Goal: Task Accomplishment & Management: Manage account settings

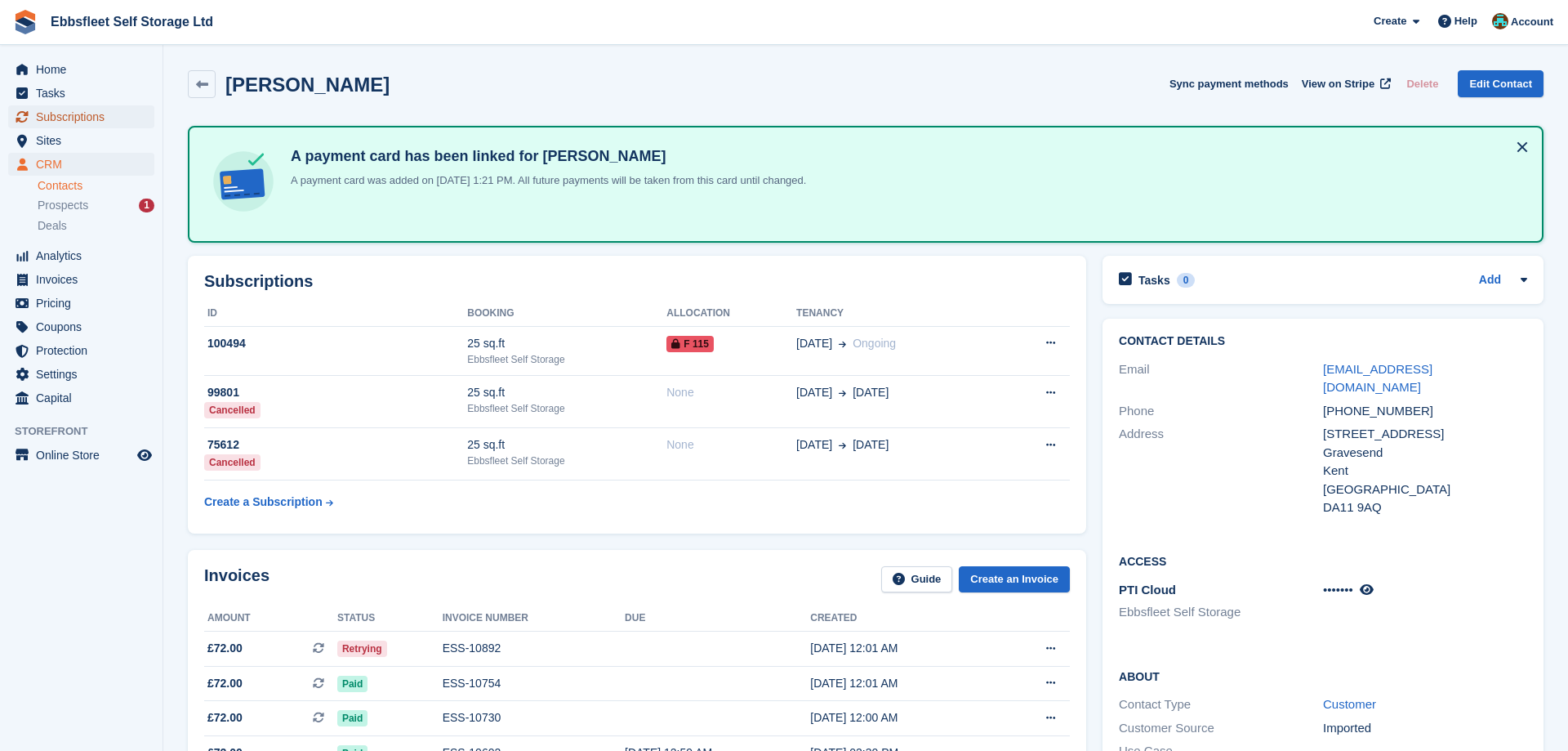
click at [109, 121] on span "Subscriptions" at bounding box center [84, 116] width 98 height 22
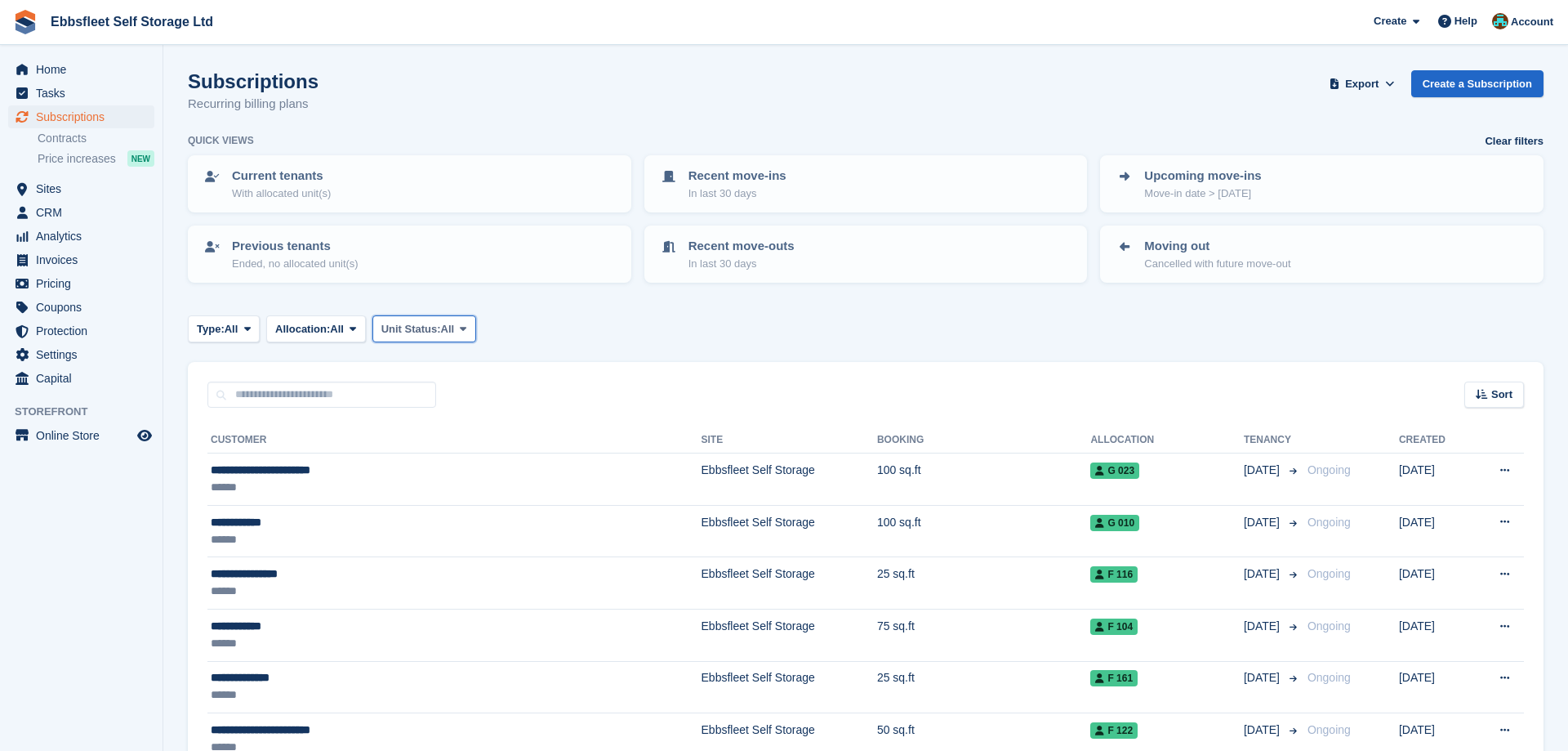
click at [470, 324] on span at bounding box center [462, 328] width 13 height 13
click at [438, 425] on link "Overlocked" at bounding box center [451, 426] width 142 height 30
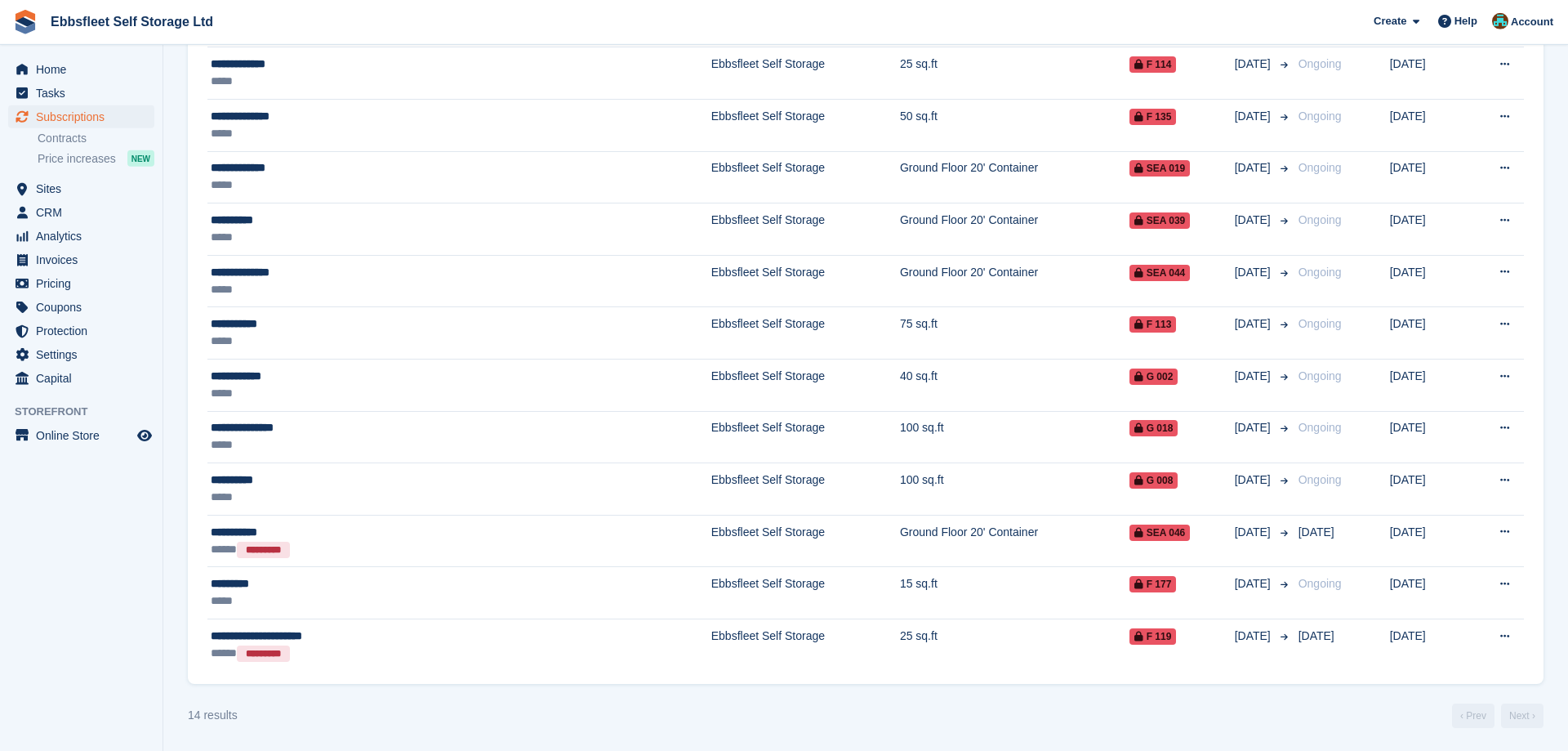
scroll to position [511, 0]
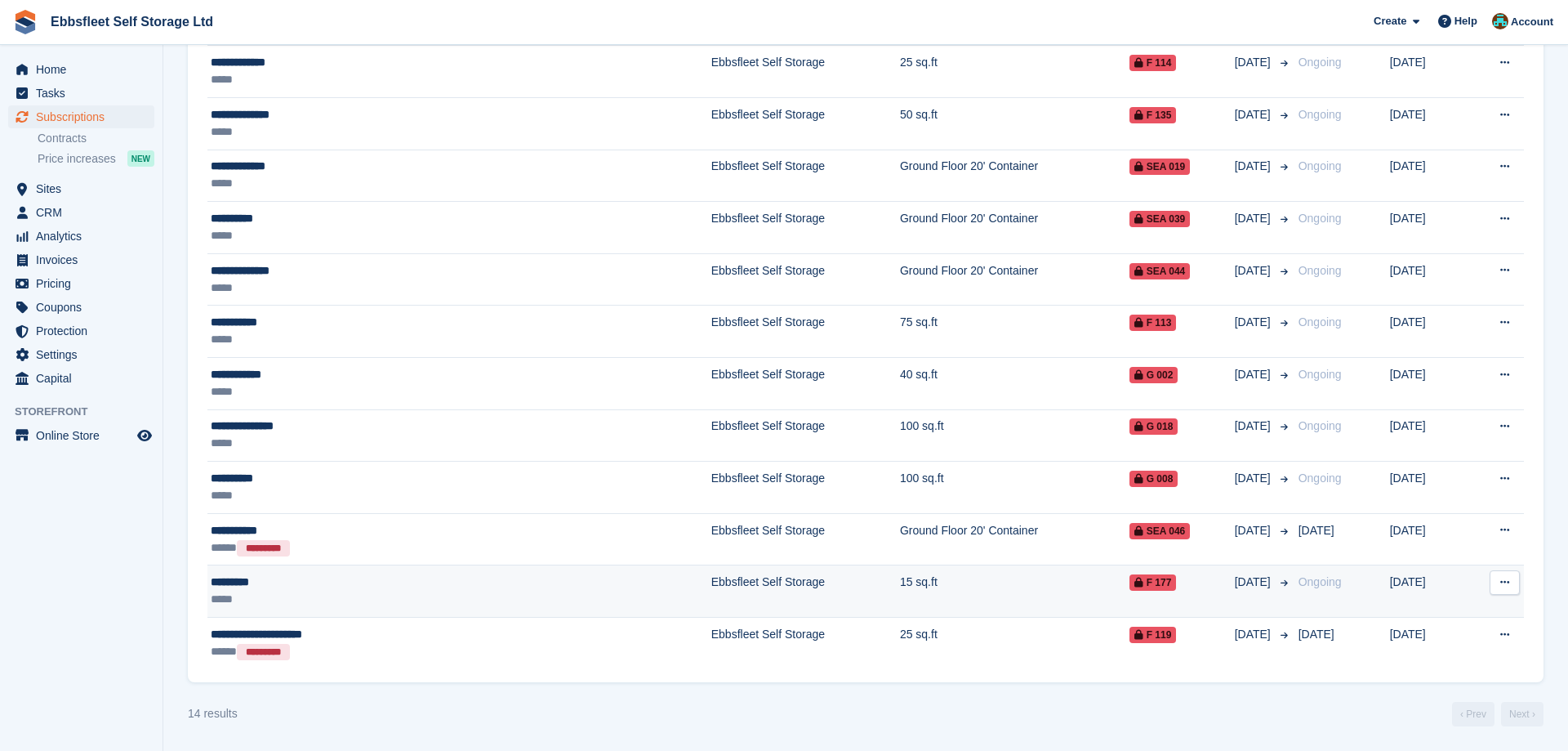
scroll to position [12, 0]
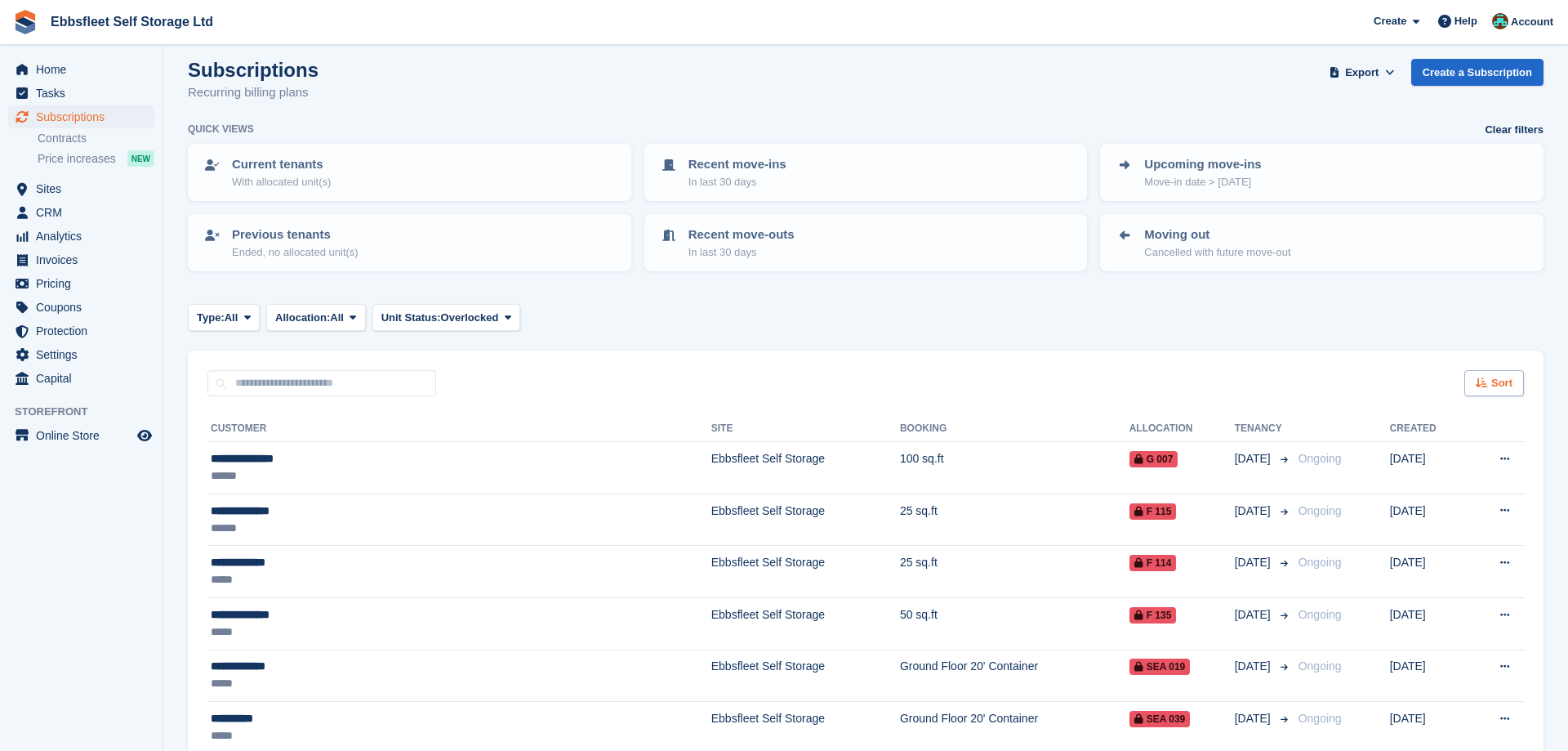
click at [1496, 379] on span "Sort" at bounding box center [1502, 383] width 22 height 16
click at [1386, 441] on icon at bounding box center [1380, 444] width 13 height 13
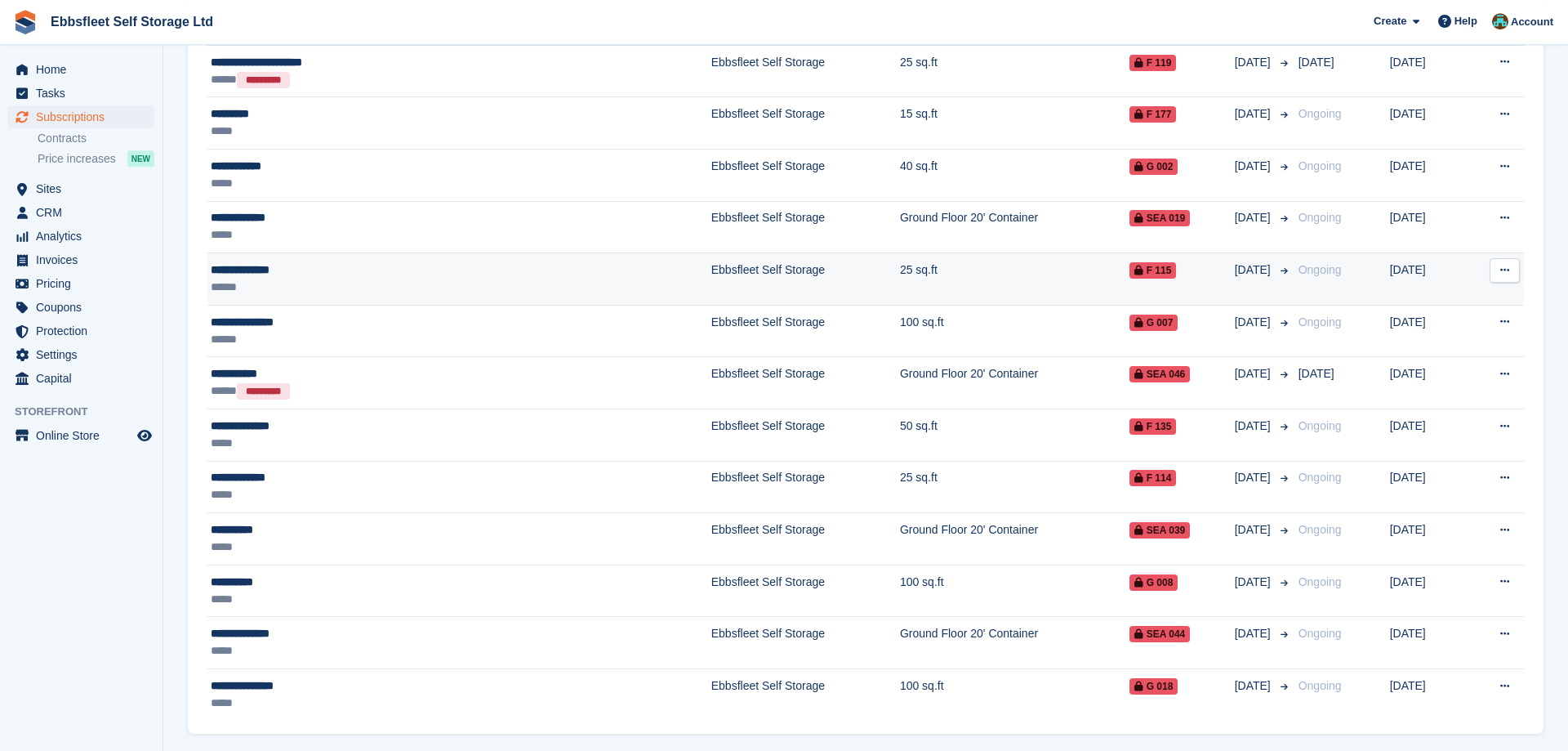
scroll to position [511, 0]
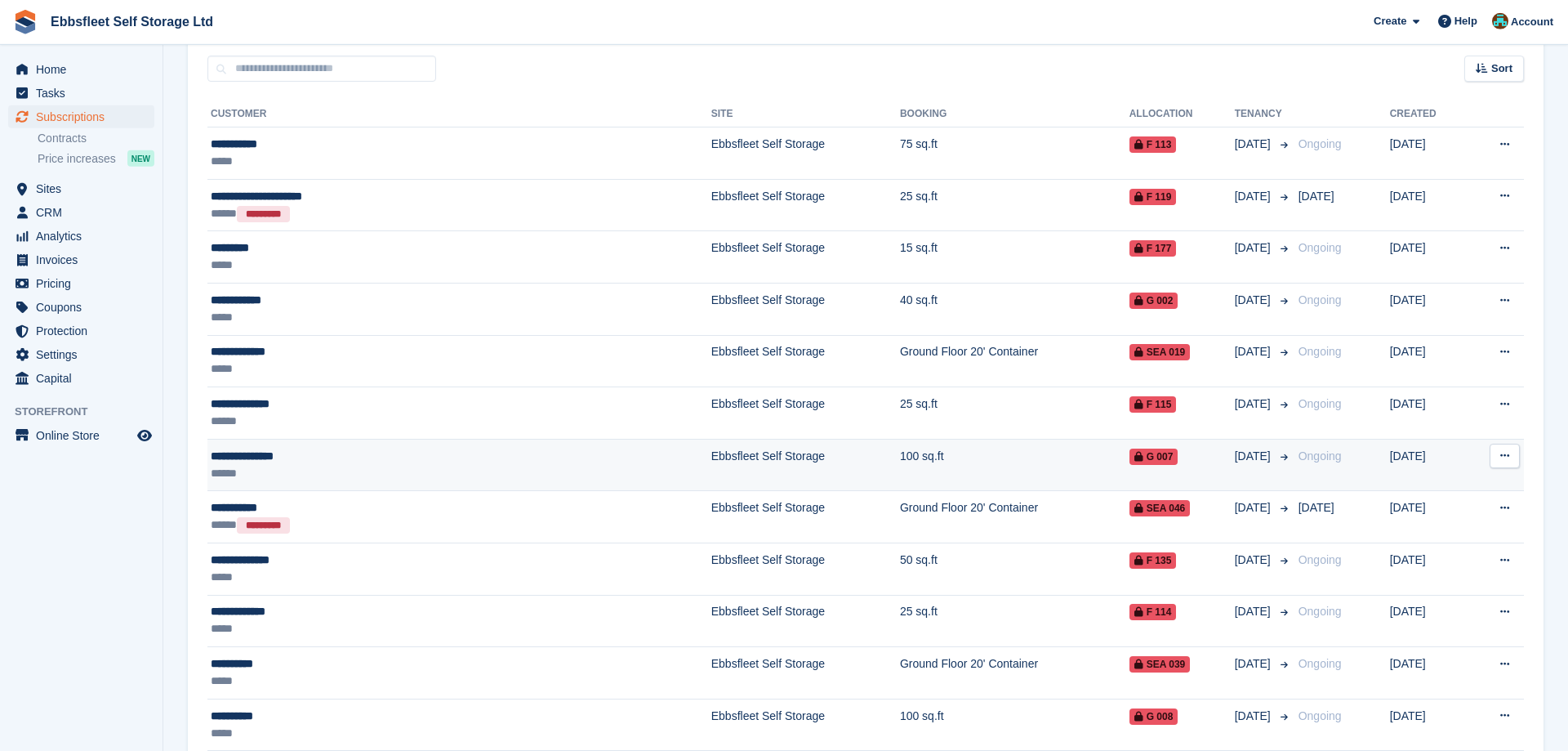
scroll to position [511, 0]
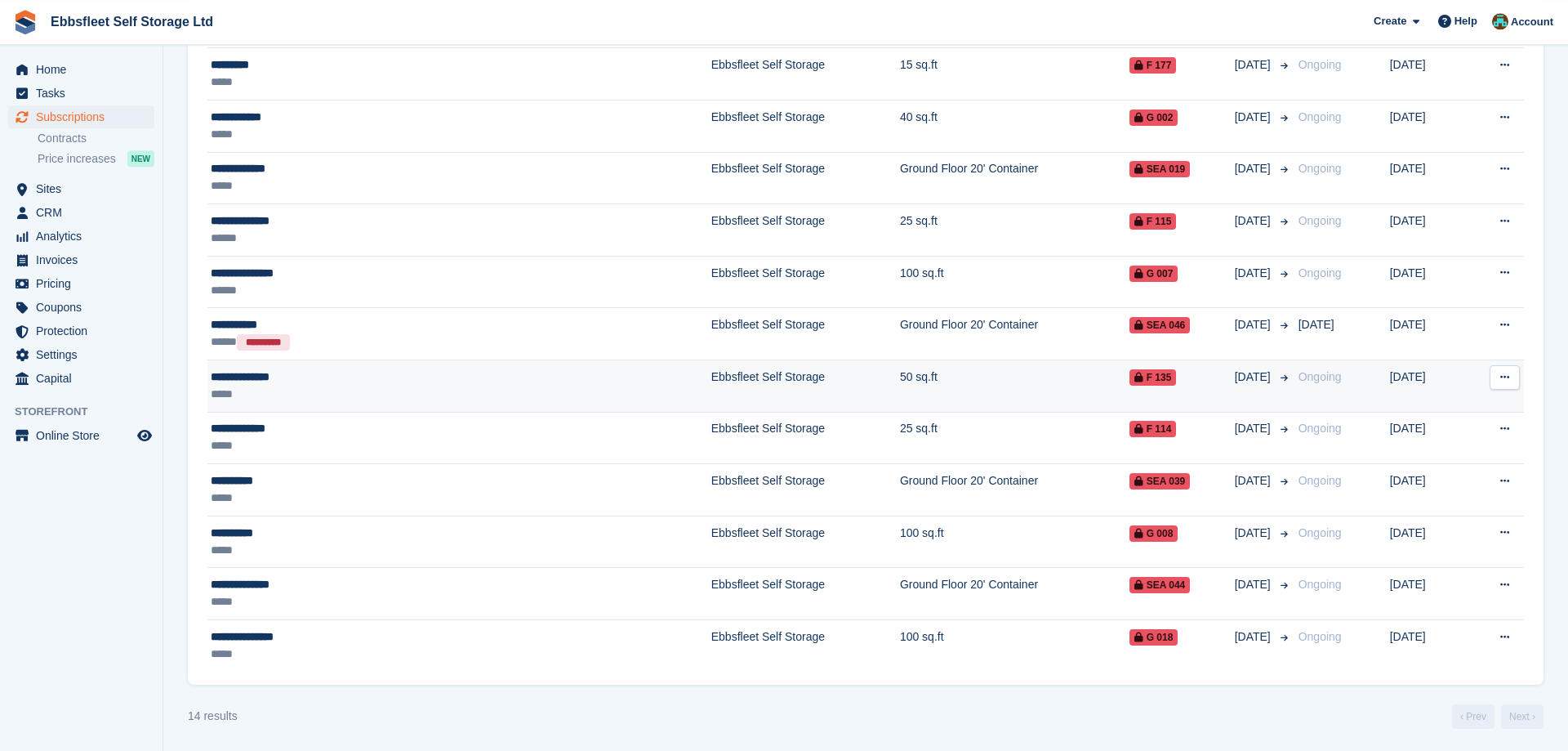
scroll to position [511, 0]
